Goal: Information Seeking & Learning: Learn about a topic

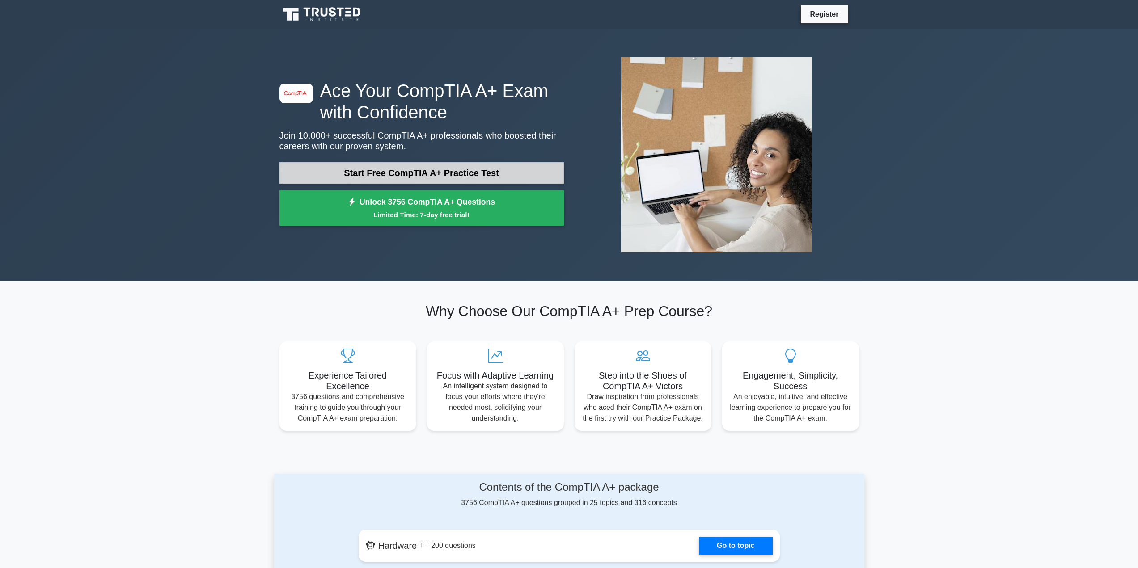
click at [504, 172] on link "Start Free CompTIA A+ Practice Test" at bounding box center [421, 172] width 284 height 21
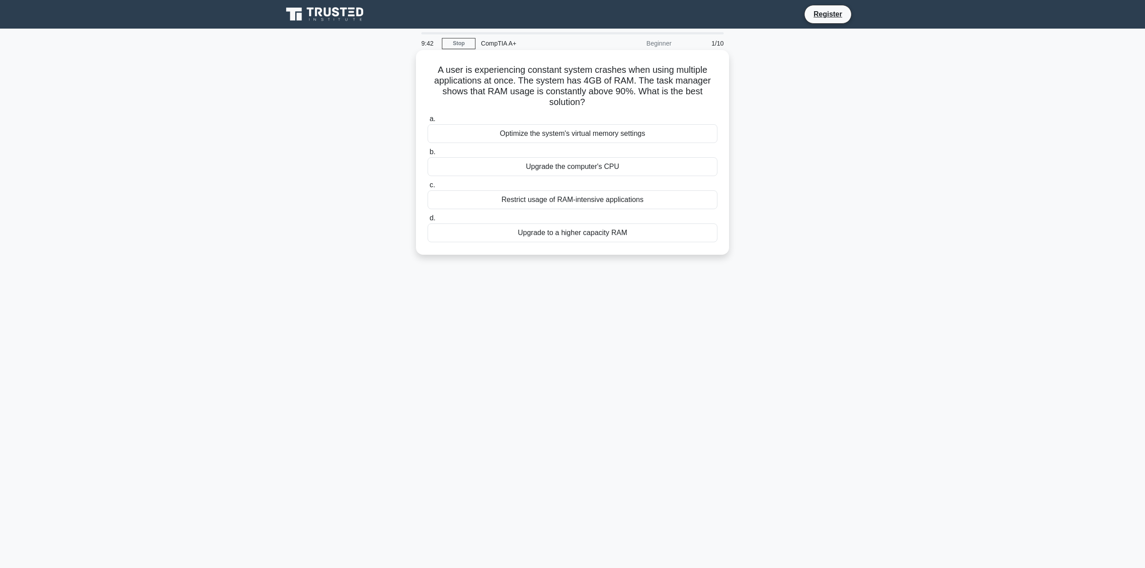
click at [611, 234] on div "Upgrade to a higher capacity RAM" at bounding box center [572, 233] width 290 height 19
click at [427, 221] on input "d. Upgrade to a higher capacity RAM" at bounding box center [427, 219] width 0 height 6
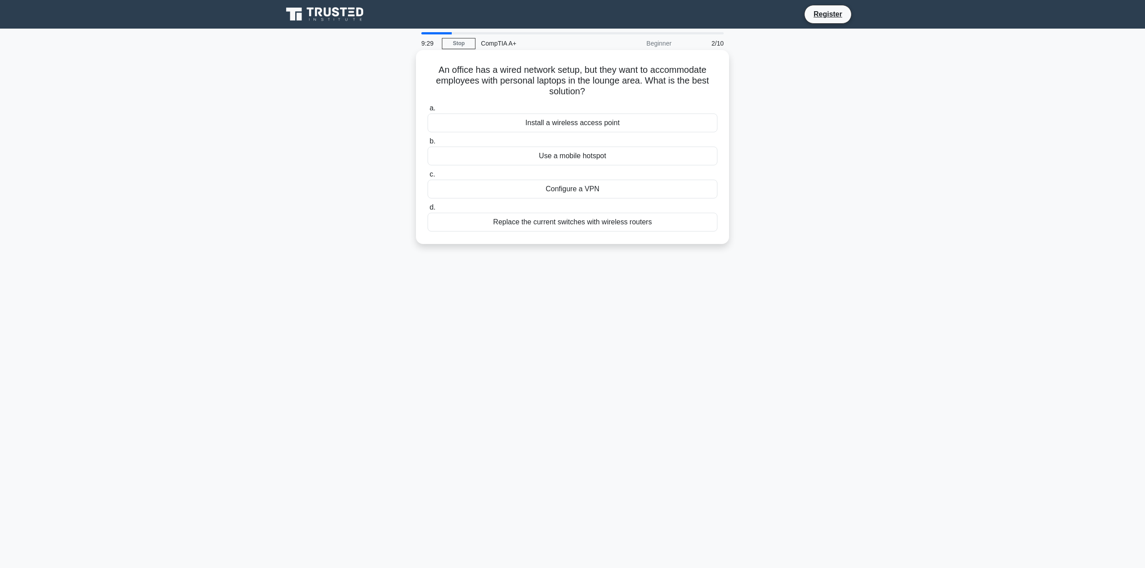
click at [587, 122] on div "Install a wireless access point" at bounding box center [572, 123] width 290 height 19
click at [427, 111] on input "a. Install a wireless access point" at bounding box center [427, 109] width 0 height 6
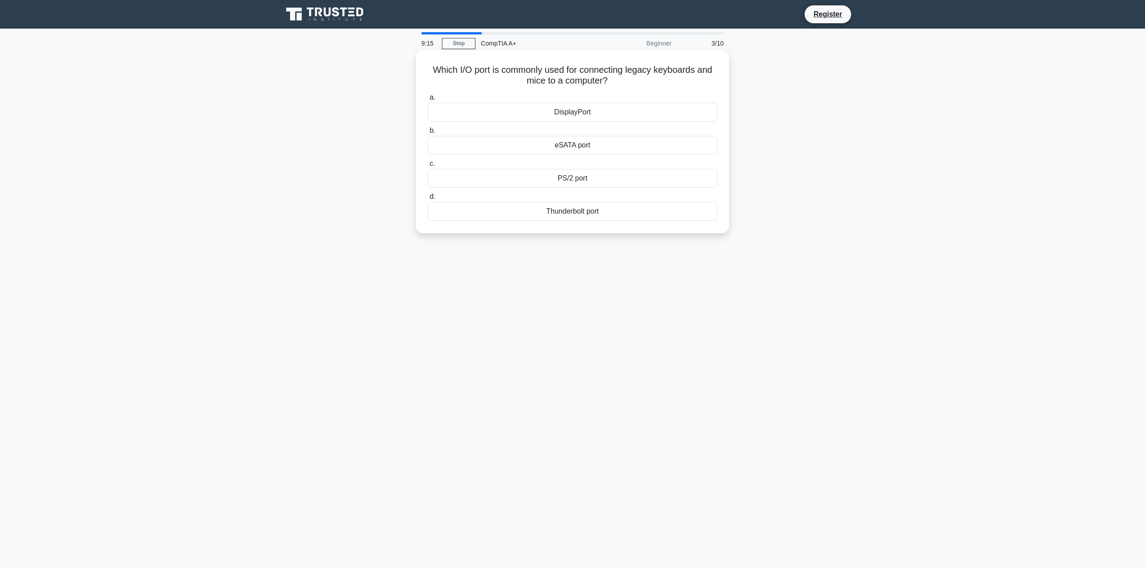
click at [579, 178] on div "PS/2 port" at bounding box center [572, 178] width 290 height 19
click at [427, 167] on input "c. PS/2 port" at bounding box center [427, 164] width 0 height 6
click at [574, 188] on div "Turn off display" at bounding box center [572, 178] width 290 height 19
click at [427, 167] on input "c. Turn off display" at bounding box center [427, 164] width 0 height 6
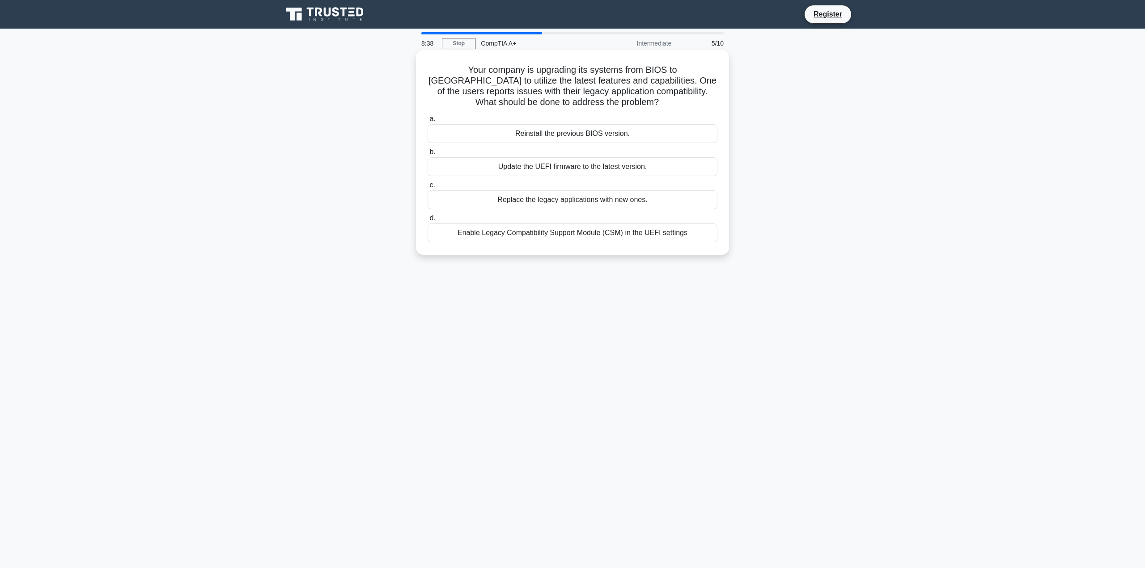
click at [598, 233] on div "Enable Legacy Compatibility Support Module (CSM) in the UEFI settings" at bounding box center [572, 233] width 290 height 19
click at [427, 221] on input "d. Enable Legacy Compatibility Support Module (CSM) in the UEFI settings" at bounding box center [427, 219] width 0 height 6
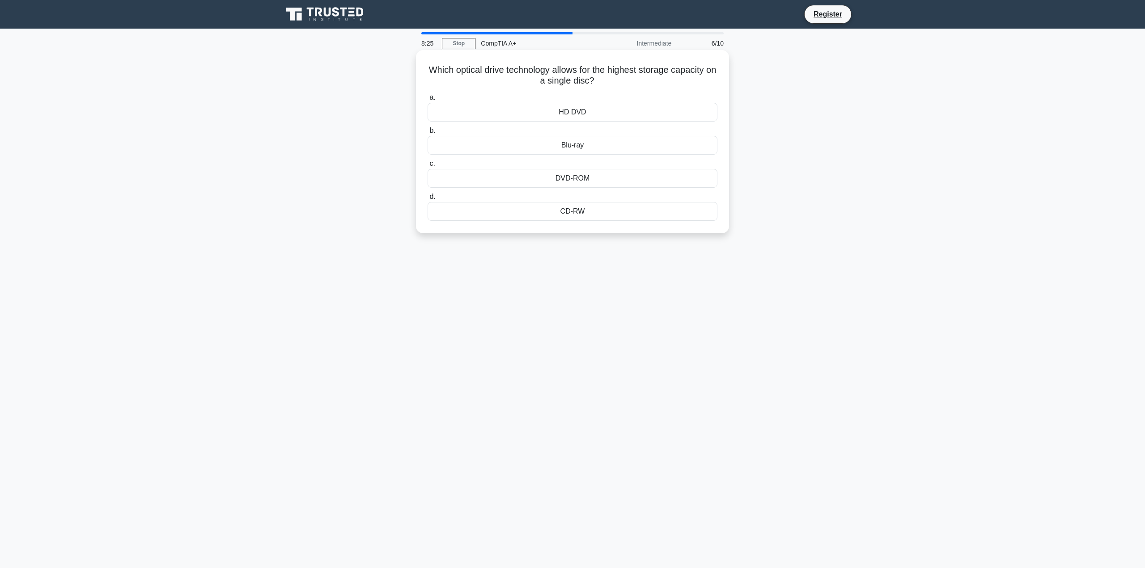
click at [584, 181] on div "DVD-ROM" at bounding box center [572, 178] width 290 height 19
click at [427, 167] on input "c. DVD-ROM" at bounding box center [427, 164] width 0 height 6
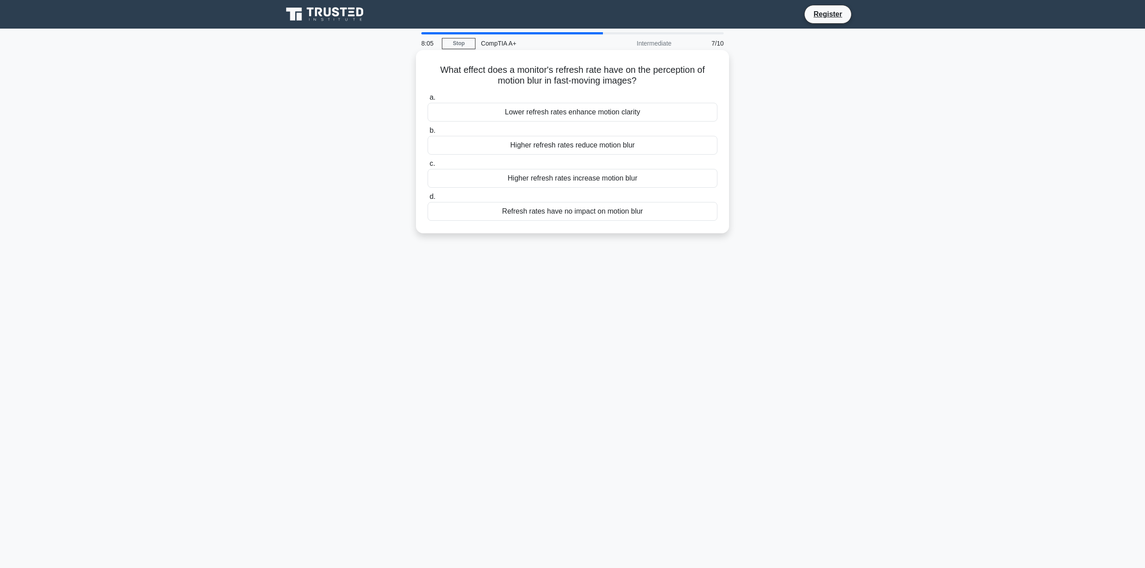
click at [643, 147] on div "Higher refresh rates reduce motion blur" at bounding box center [572, 145] width 290 height 19
click at [427, 134] on input "b. Higher refresh rates reduce motion blur" at bounding box center [427, 131] width 0 height 6
click at [597, 211] on div "Replace the CMOS battery" at bounding box center [572, 211] width 290 height 19
click at [427, 200] on input "d. Replace the CMOS battery" at bounding box center [427, 197] width 0 height 6
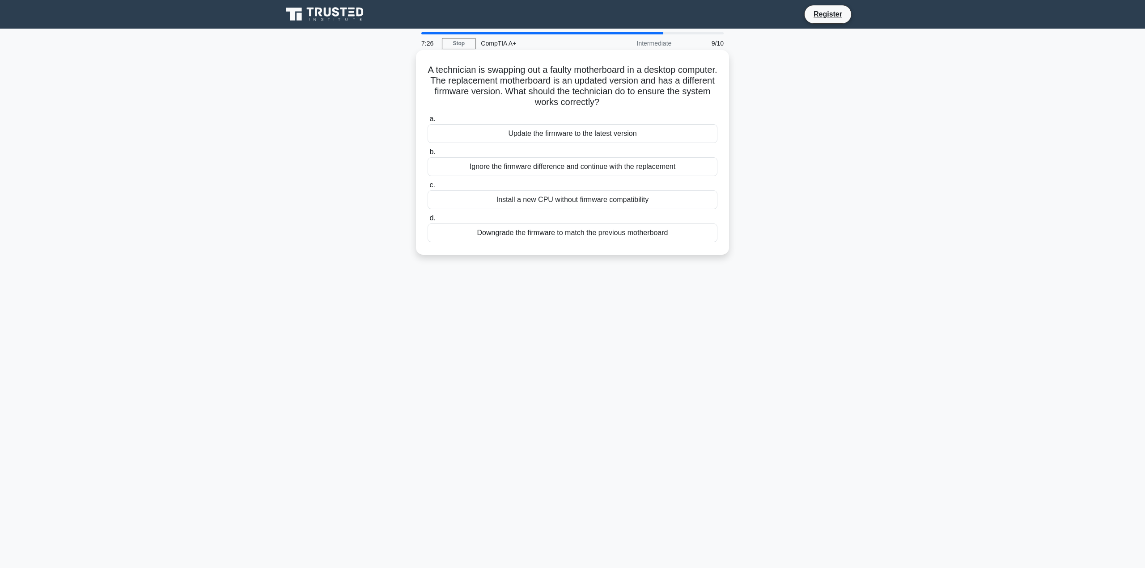
click at [561, 138] on div "Update the firmware to the latest version" at bounding box center [572, 133] width 290 height 19
click at [427, 122] on input "a. Update the firmware to the latest version" at bounding box center [427, 119] width 0 height 6
click at [578, 201] on div "Implement a proxy server" at bounding box center [572, 199] width 290 height 19
click at [427, 188] on input "c. Implement a proxy server" at bounding box center [427, 185] width 0 height 6
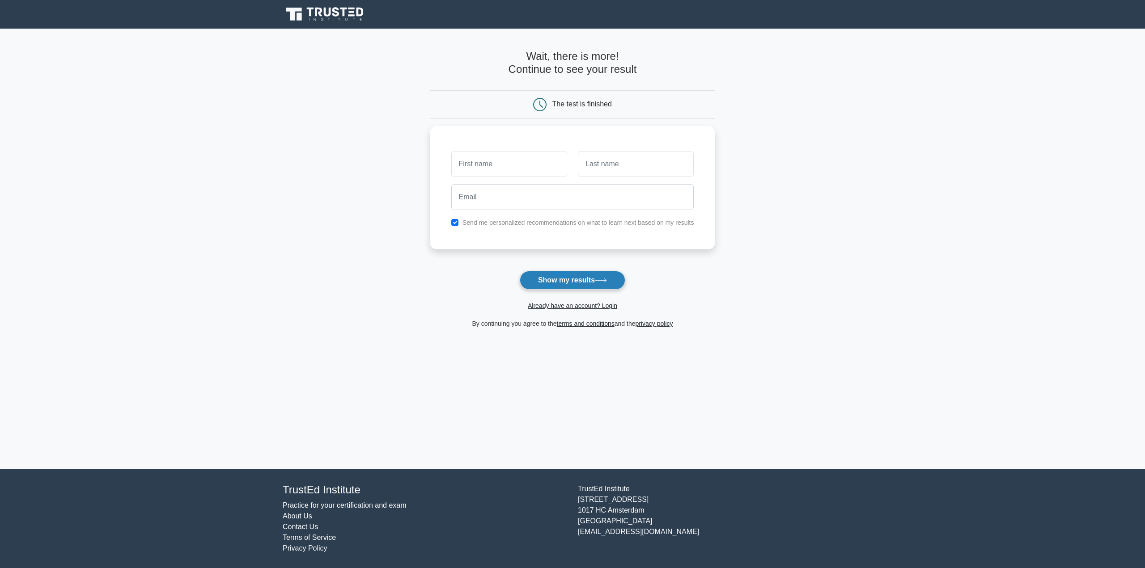
click at [592, 273] on button "Show my results" at bounding box center [573, 280] width 106 height 19
click at [518, 161] on input "text" at bounding box center [509, 162] width 116 height 26
type input "irfan"
type input "sakovic"
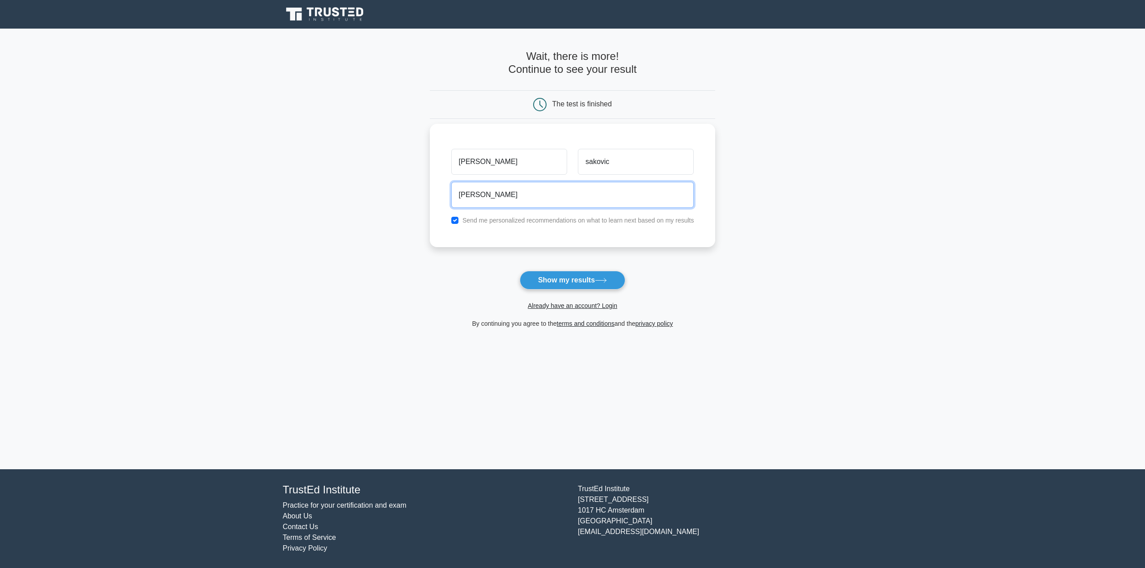
type input "irfansakovic@gmail.com"
click at [510, 221] on label "Send me personalized recommendations on what to learn next based on my results" at bounding box center [578, 220] width 232 height 7
click at [580, 279] on button "Show my results" at bounding box center [573, 280] width 106 height 19
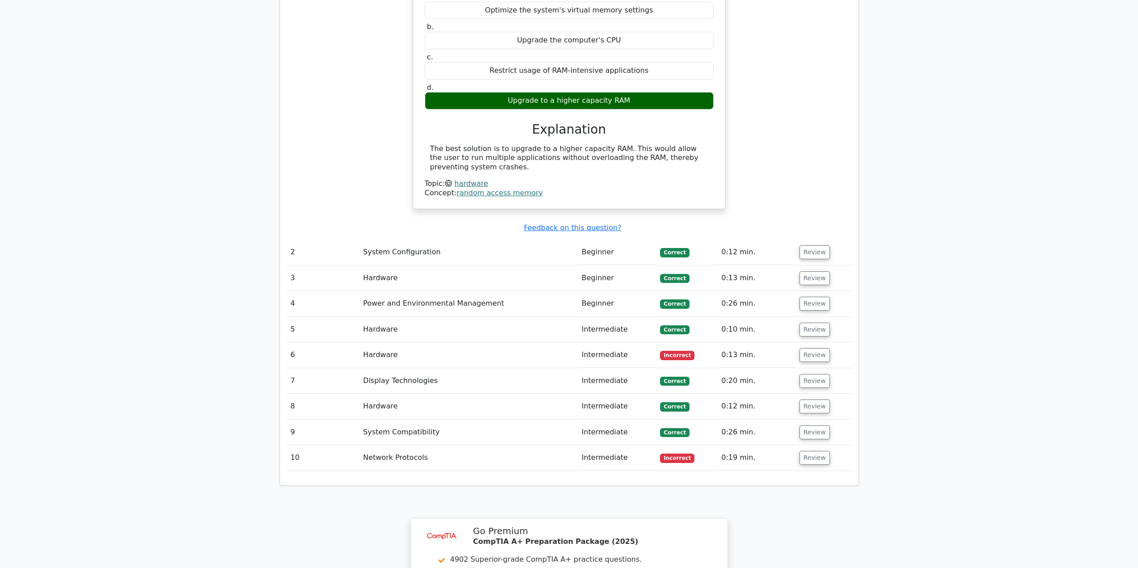
scroll to position [850, 0]
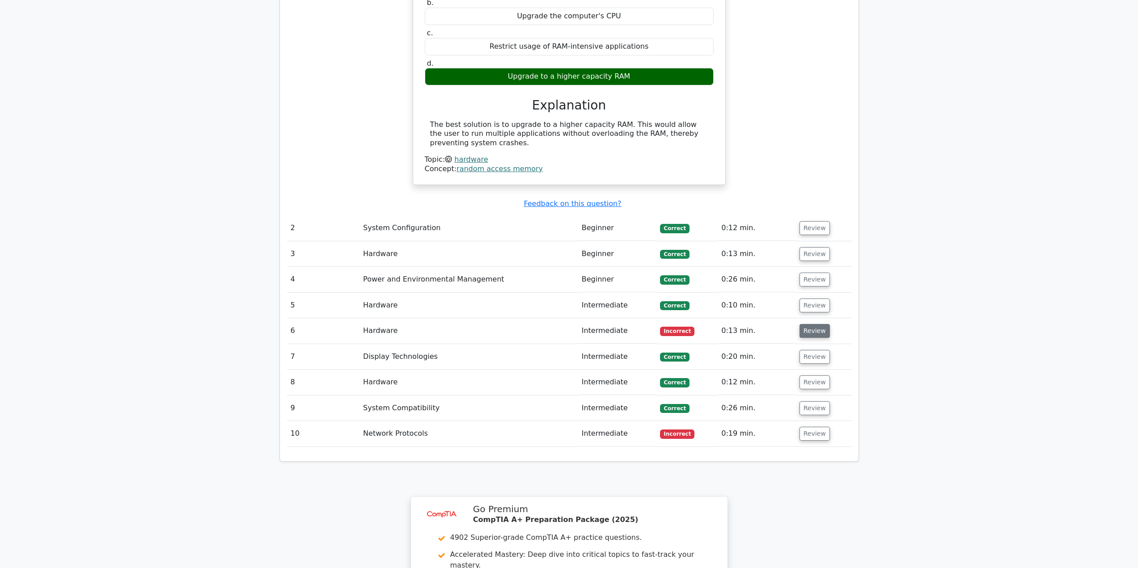
click at [810, 324] on button "Review" at bounding box center [815, 331] width 30 height 14
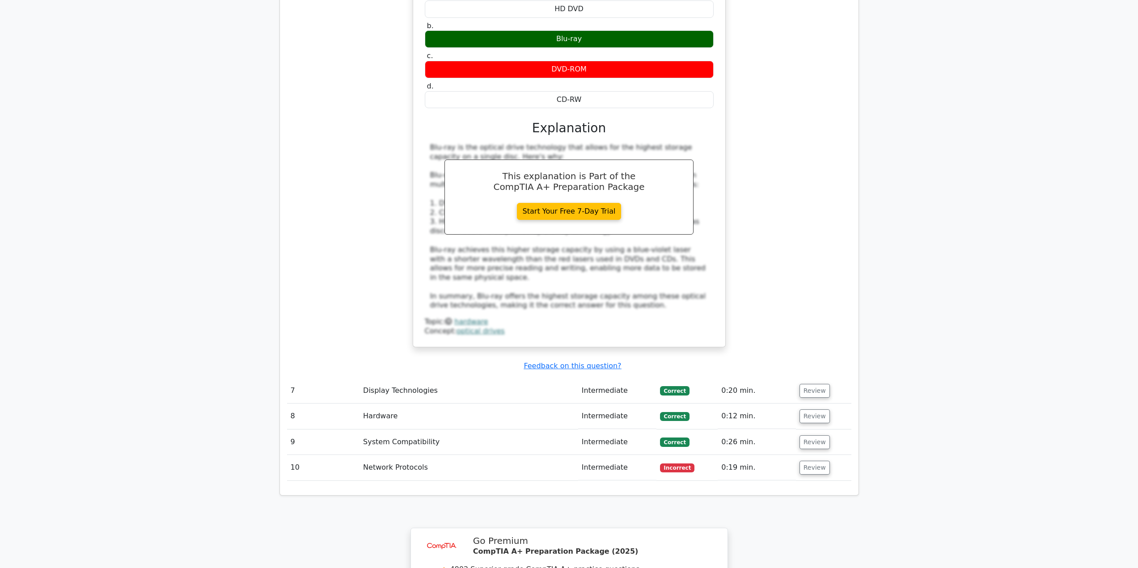
scroll to position [1386, 0]
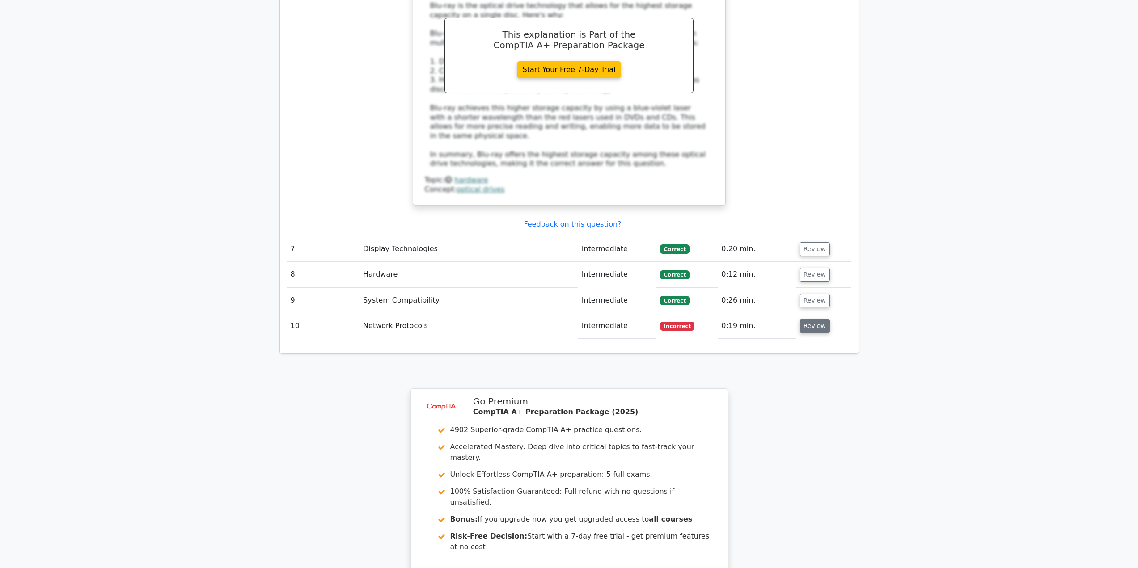
click at [819, 319] on button "Review" at bounding box center [815, 326] width 30 height 14
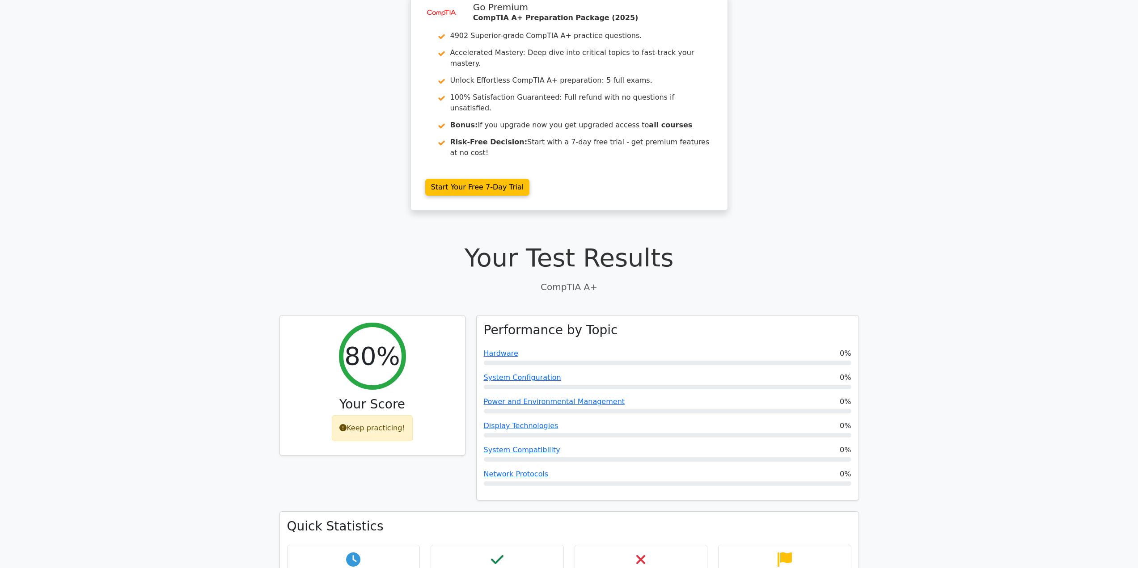
scroll to position [0, 0]
